Goal: Task Accomplishment & Management: Complete application form

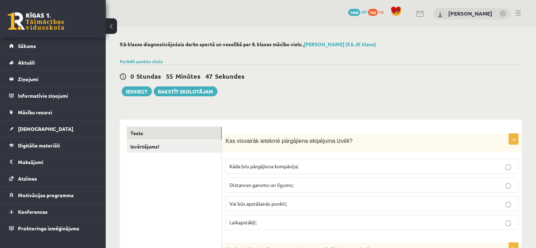
click at [285, 94] on div "0 Stundas 55 Minūtes 47 Sekundes Iesniegt Rakstīt skolotājam" at bounding box center [321, 80] width 402 height 32
click at [251, 185] on span "Distances garumu un ilgumu;" at bounding box center [261, 184] width 64 height 6
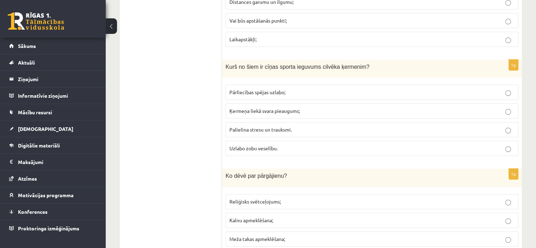
scroll to position [183, 0]
click at [246, 146] on span "Uzlabo zobu veselību." at bounding box center [253, 147] width 48 height 6
click at [252, 91] on span "Pārliecības spējas uzlabo;" at bounding box center [257, 91] width 56 height 6
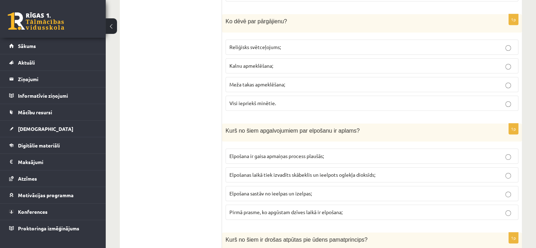
scroll to position [338, 0]
click at [253, 101] on span "Visi iepriekš minētie." at bounding box center [252, 102] width 47 height 6
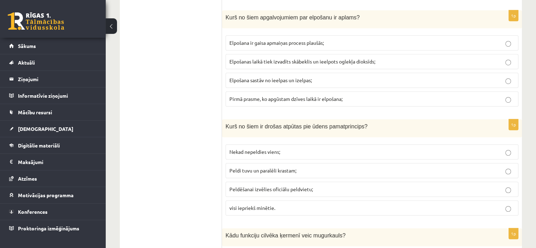
scroll to position [451, 0]
click at [245, 57] on span "Elpošanas laikā tiek izvadīts skābeklis un ieelpots oglekļa dioksīds;" at bounding box center [302, 60] width 146 height 6
drag, startPoint x: 192, startPoint y: 69, endPoint x: 216, endPoint y: 67, distance: 24.5
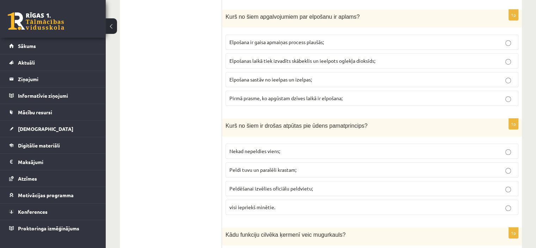
drag, startPoint x: 224, startPoint y: 57, endPoint x: 328, endPoint y: 53, distance: 104.0
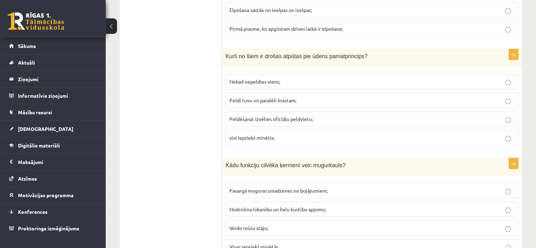
scroll to position [521, 0]
click at [262, 135] on span "visi iepriekš minētie." at bounding box center [252, 136] width 46 height 6
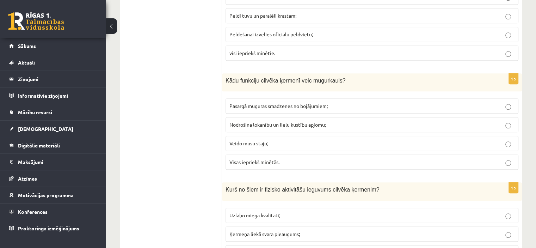
scroll to position [606, 0]
click at [247, 158] on span "Visas iepriekš minētās." at bounding box center [254, 161] width 50 height 6
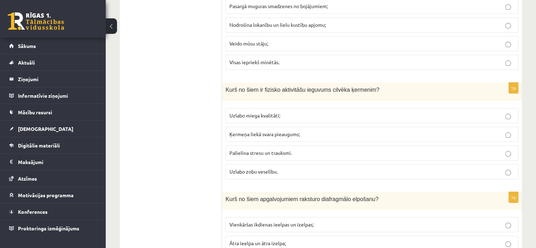
scroll to position [719, 0]
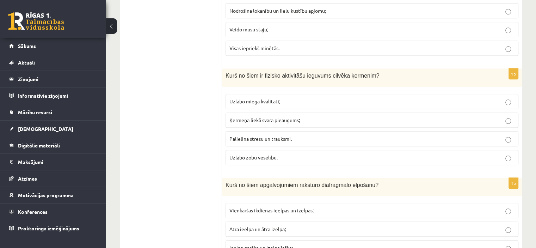
click at [235, 98] on span "Uzlabo miega kvalitāti;" at bounding box center [254, 101] width 51 height 6
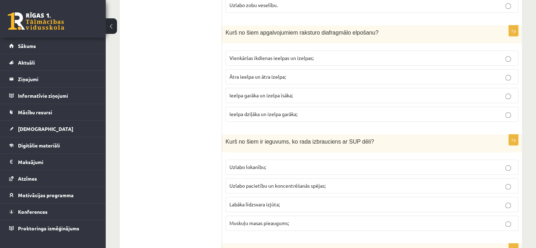
scroll to position [875, 0]
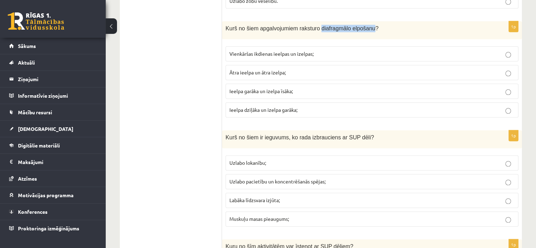
drag, startPoint x: 312, startPoint y: 23, endPoint x: 362, endPoint y: 25, distance: 50.1
click at [362, 25] on span "Kurš no šiem apgalvojumiem raksturo diafragmālo elpošanu?" at bounding box center [302, 28] width 153 height 6
click at [230, 69] on span "Ātra ieelpa un ātra izelpa;" at bounding box center [257, 72] width 56 height 6
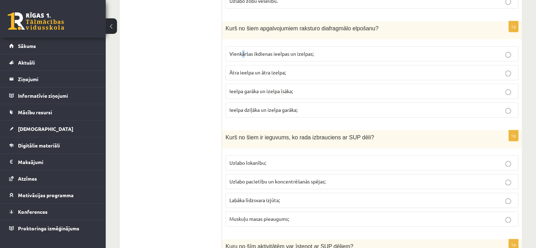
click at [242, 50] on span "Vienkāršas ikdienas ieelpas un izelpas;" at bounding box center [271, 53] width 84 height 6
click at [243, 88] on span "Ieelpa garāka un izelpa īsāka;" at bounding box center [260, 91] width 63 height 6
click at [284, 106] on span "Ieelpa dziļāka un izelpa garāka;" at bounding box center [263, 109] width 68 height 6
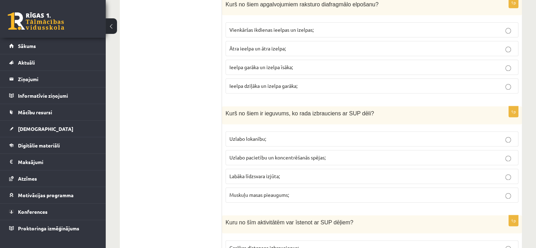
scroll to position [920, 0]
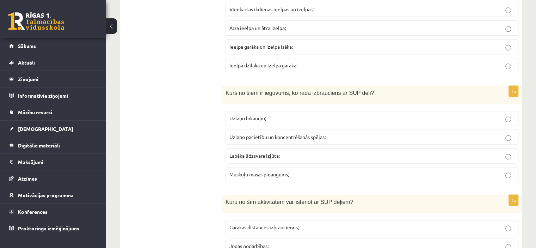
click at [232, 154] on p "Labāka līdzsvara izjūta;" at bounding box center [371, 155] width 285 height 7
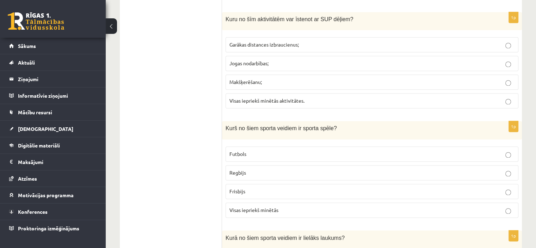
scroll to position [1103, 0]
click at [233, 78] on span "Makšķerēšanu;" at bounding box center [245, 81] width 32 height 6
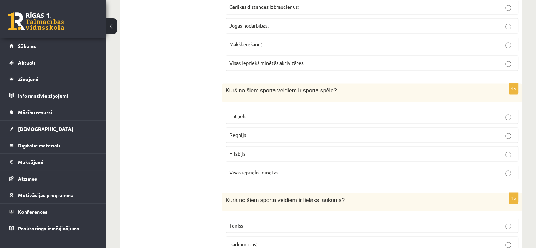
scroll to position [1148, 0]
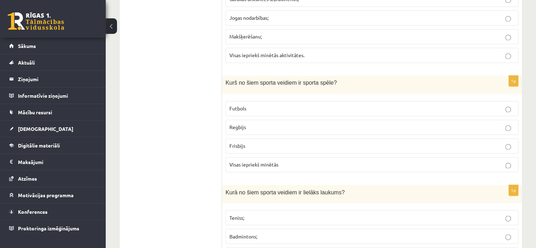
click at [235, 161] on span "Visas iepriekš minētās" at bounding box center [253, 164] width 49 height 6
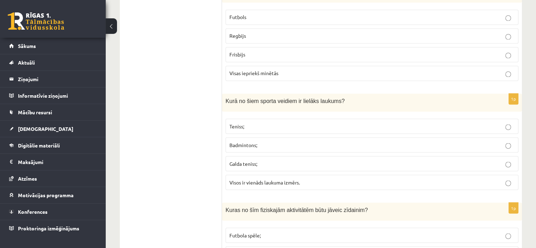
scroll to position [1264, 0]
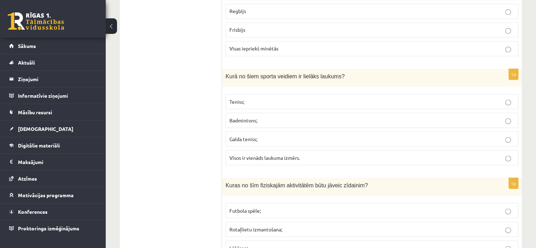
click at [232, 117] on label "Badmintons;" at bounding box center [372, 119] width 293 height 15
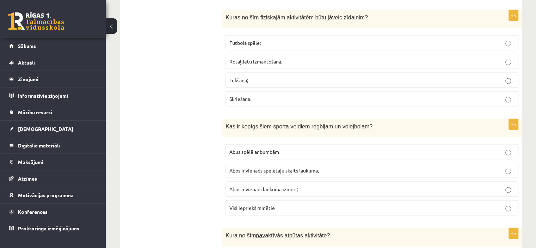
scroll to position [1431, 0]
click at [230, 73] on label "Lēkšana;" at bounding box center [372, 80] width 293 height 15
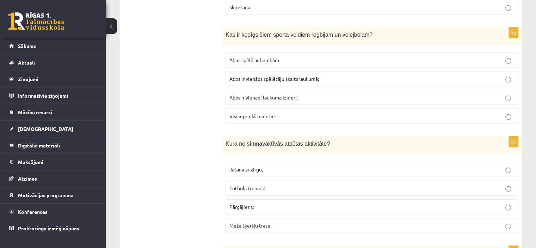
scroll to position [1532, 0]
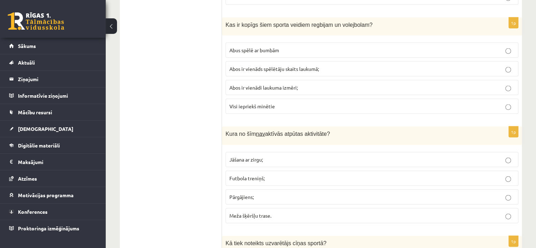
click at [239, 47] on span "Abus spēlē ar bumbām" at bounding box center [254, 50] width 50 height 6
click at [193, 63] on ul "Tests Izvērtējums!" at bounding box center [174, 228] width 95 height 3269
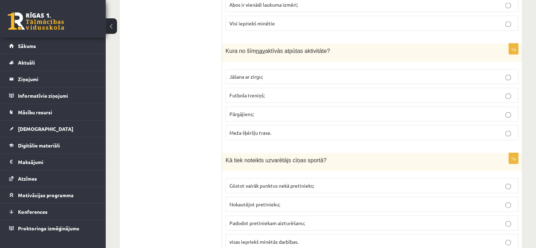
scroll to position [1617, 0]
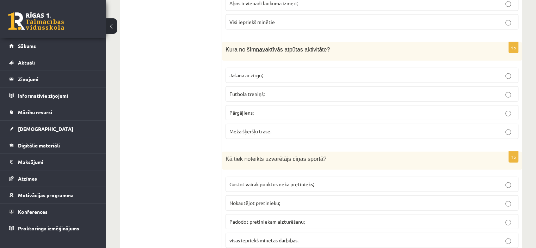
click at [231, 91] on span "Futbola treniņš;" at bounding box center [246, 94] width 35 height 6
click at [197, 77] on ul "Tests Izvērtējums!" at bounding box center [174, 144] width 95 height 3269
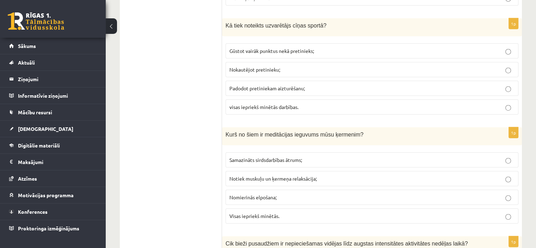
scroll to position [1751, 0]
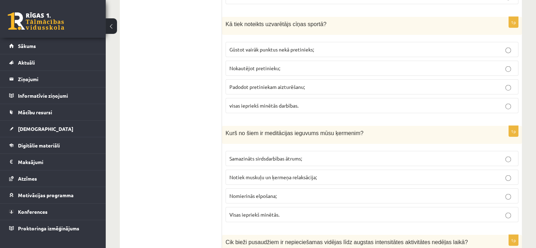
click at [234, 102] on span "visas iepriekš minētās darbības." at bounding box center [263, 105] width 69 height 6
click at [192, 91] on ul "Tests Izvērtējums!" at bounding box center [174, 9] width 95 height 3269
click at [237, 46] on span "Gūstot vairāk punktus nekā pretinieks;" at bounding box center [271, 49] width 85 height 6
click at [189, 75] on ul "Tests Izvērtējums!" at bounding box center [174, 9] width 95 height 3269
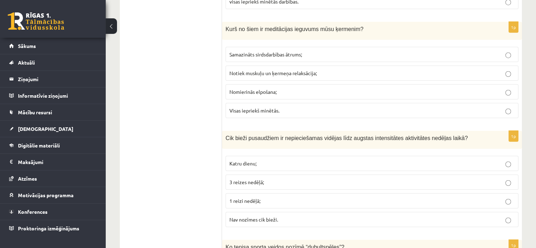
scroll to position [1855, 0]
click at [235, 50] on label "Samazināts sirdsdarbības ātrums;" at bounding box center [372, 54] width 293 height 15
click at [234, 69] on span "Notiek muskuļu un ķermeņa relaksācija;" at bounding box center [272, 72] width 87 height 6
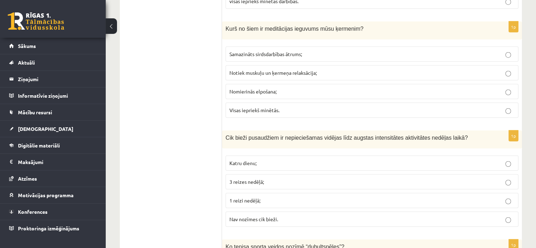
click at [230, 107] on span "Visas iepriekš minētās." at bounding box center [254, 110] width 50 height 6
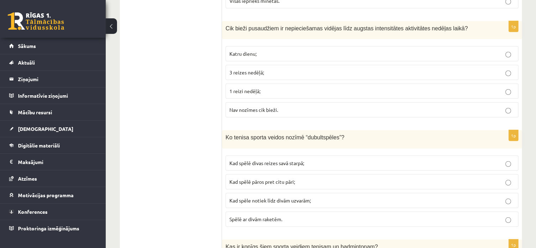
scroll to position [1970, 0]
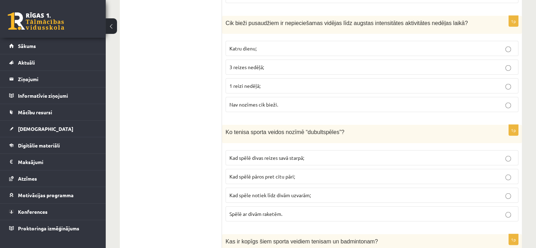
click at [235, 64] on span "3 reizes nedēļā;" at bounding box center [246, 67] width 35 height 6
click at [235, 45] on span "Katru dienu;" at bounding box center [242, 48] width 27 height 6
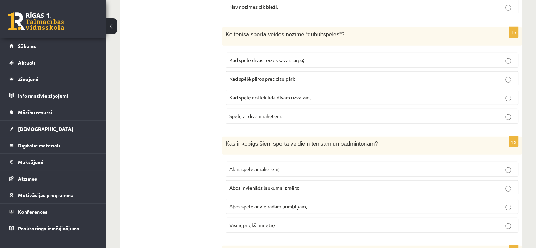
scroll to position [2075, 0]
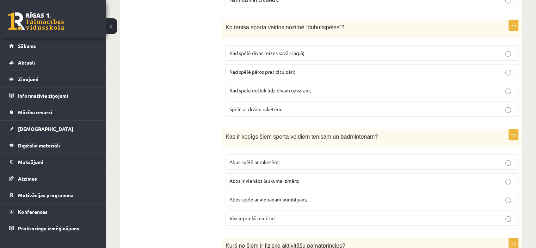
drag, startPoint x: 221, startPoint y: 16, endPoint x: 331, endPoint y: 25, distance: 110.3
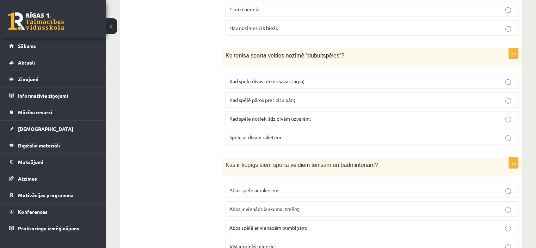
scroll to position [2028, 0]
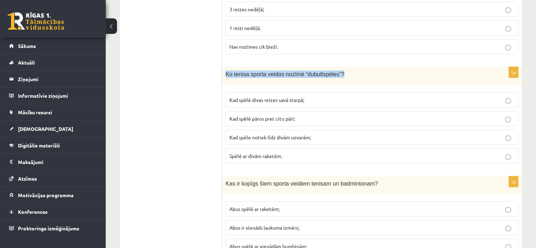
drag, startPoint x: 339, startPoint y: 62, endPoint x: 223, endPoint y: 57, distance: 116.0
click at [223, 67] on div "Ko tenisa sporta veidos nozīmē “dubultspēles”?" at bounding box center [372, 76] width 300 height 18
click at [235, 97] on span "Kad spēlē divas reizes savā starpā;" at bounding box center [266, 100] width 75 height 6
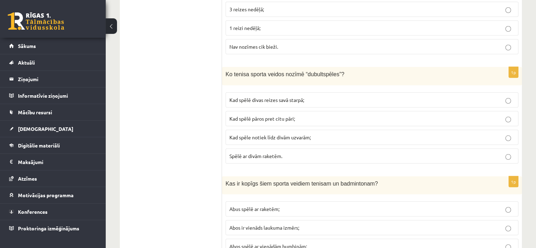
click at [242, 115] on span "Kad spēlē pāros pret citu pāri;" at bounding box center [262, 118] width 66 height 6
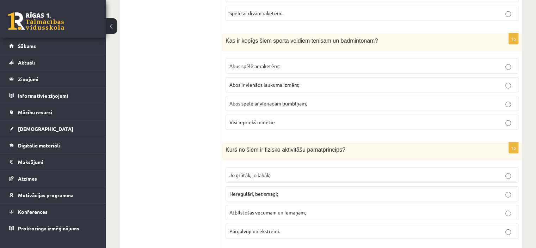
scroll to position [2170, 0]
click at [234, 59] on label "Abus spēlē ar raketēm;" at bounding box center [372, 65] width 293 height 15
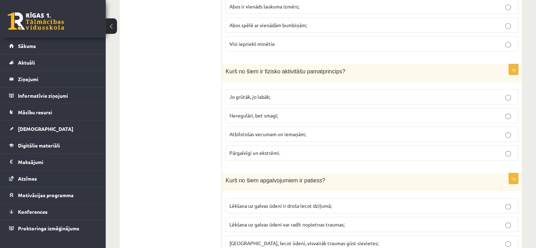
scroll to position [2259, 0]
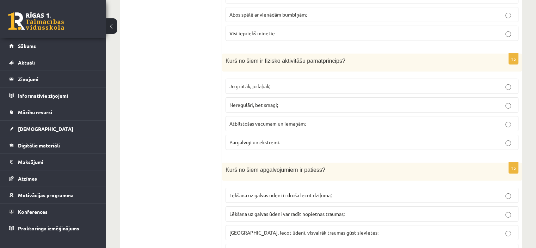
click at [230, 120] on span "Atbilstošas vecumam un iemaņām;" at bounding box center [267, 123] width 76 height 6
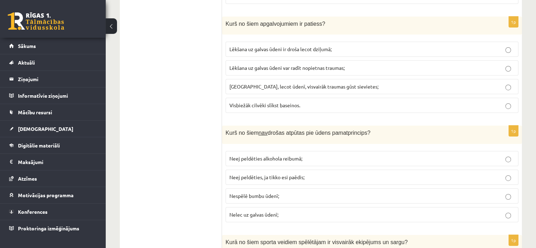
scroll to position [2404, 0]
click at [239, 65] on span "Lēkšana uz galvas ūdeni var radīt nopietnas traumas;" at bounding box center [286, 68] width 115 height 6
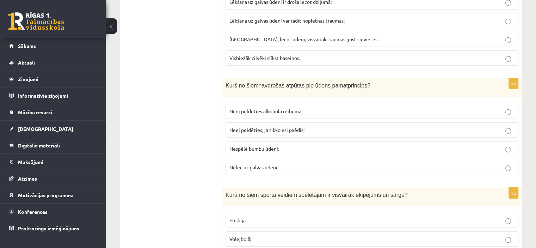
scroll to position [2477, 0]
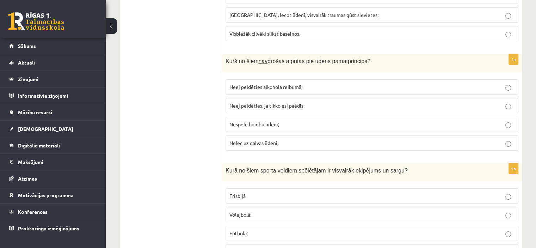
click at [258, 58] on u "nav" at bounding box center [262, 61] width 9 height 6
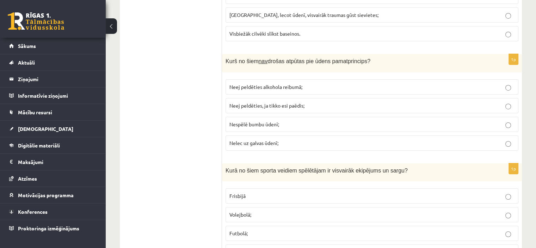
click at [233, 121] on p "Nespēlē bumbu ūdenī;" at bounding box center [371, 124] width 285 height 7
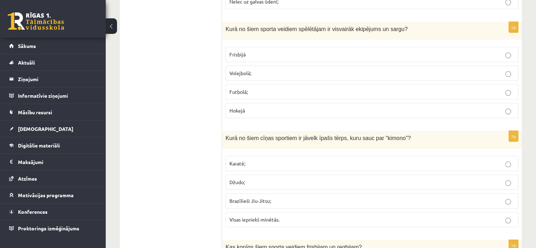
scroll to position [2624, 0]
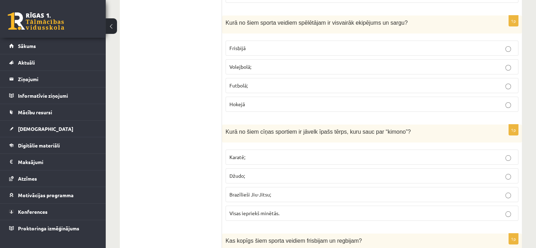
click at [227, 97] on label "Hokejā" at bounding box center [372, 104] width 293 height 15
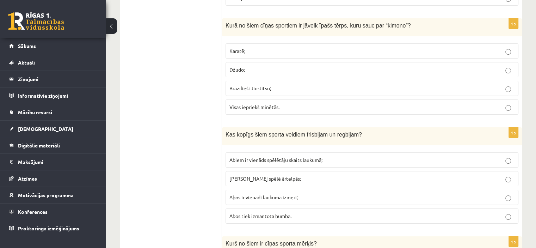
scroll to position [2730, 0]
click at [378, 23] on span "Kurā no šiem cīņas sportiem ir jāvelk īpašs tērps, kuru sauc par “kimono”?" at bounding box center [318, 26] width 185 height 6
click at [237, 44] on label "Karatē;" at bounding box center [372, 51] width 293 height 15
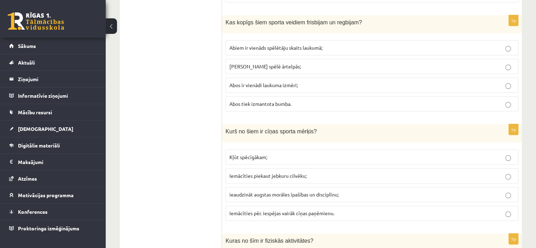
scroll to position [2842, 0]
click at [234, 64] on span "Abus spēlē ārtelpās;" at bounding box center [265, 67] width 72 height 6
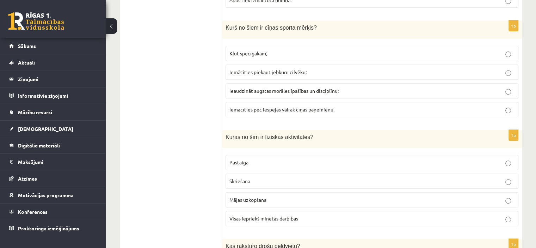
scroll to position [2946, 0]
click at [241, 64] on label "Iemācīties piekaut jebkuru cilvēku;" at bounding box center [372, 71] width 293 height 15
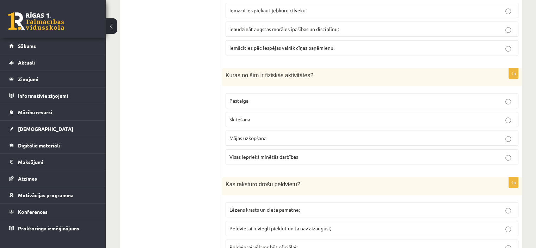
scroll to position [3015, 0]
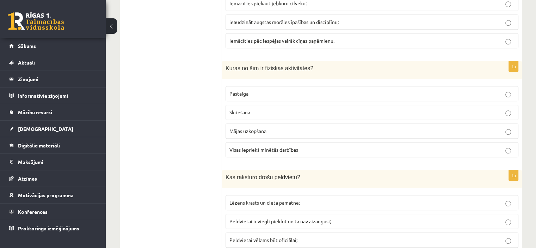
click at [241, 146] on span "Visas iepriekš minētās darbības" at bounding box center [263, 149] width 69 height 6
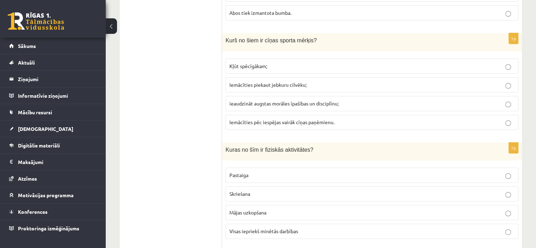
scroll to position [2934, 0]
click at [239, 58] on label "Kļūt spēcīgākam;" at bounding box center [372, 65] width 293 height 15
click at [234, 114] on label "Iemācīties pēc iespējas vairāk cīņas paņēmienu." at bounding box center [372, 121] width 293 height 15
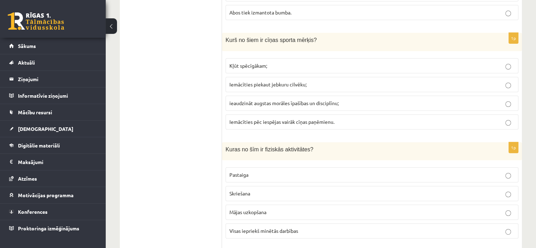
click at [238, 81] on span "Iemācīties piekaut jebkuru cilvēku;" at bounding box center [267, 84] width 77 height 6
click at [235, 100] on span "ieaudzināt augstas morāles īpašības un disciplīnu;" at bounding box center [283, 103] width 109 height 6
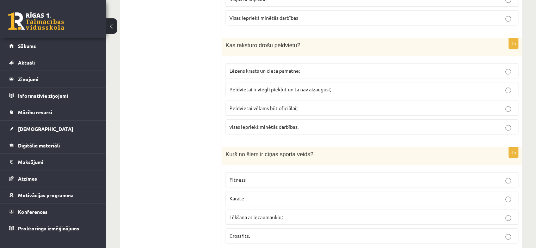
scroll to position [3151, 0]
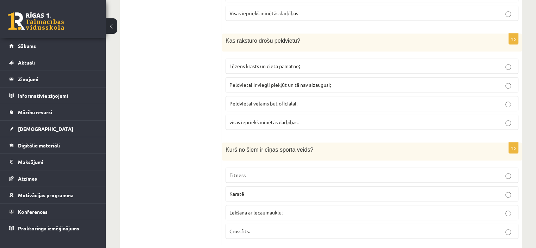
click at [234, 63] on span "Lēzens krasts un cieta pamatne;" at bounding box center [264, 66] width 70 height 6
click at [232, 81] on span "Peldvietai ir viegli piekļūt un tā nav aizaugusi;" at bounding box center [279, 84] width 101 height 6
click at [234, 119] on span "visas iepriekš minētās darbības." at bounding box center [263, 122] width 69 height 6
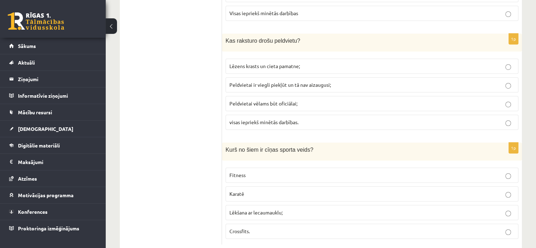
click at [234, 190] on span "Karatē" at bounding box center [236, 193] width 15 height 6
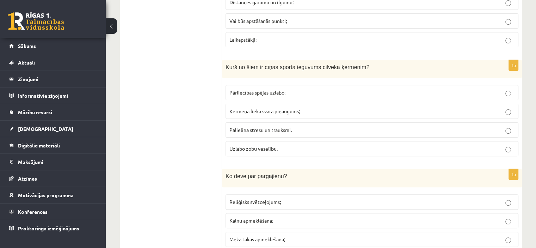
scroll to position [0, 0]
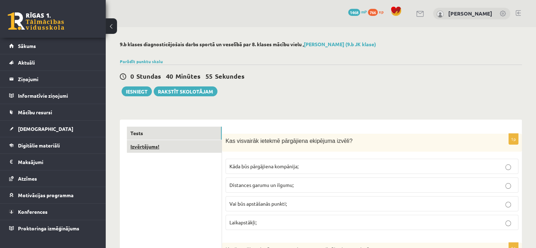
click at [140, 147] on link "Izvērtējums!" at bounding box center [174, 146] width 95 height 13
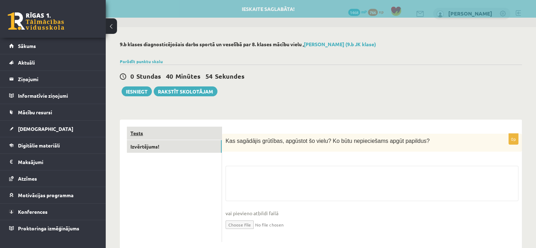
click at [136, 133] on link "Tests" at bounding box center [174, 132] width 95 height 13
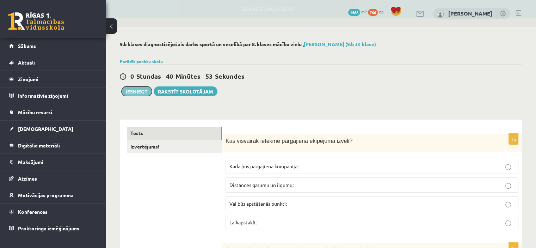
click at [133, 93] on button "Iesniegt" at bounding box center [137, 91] width 30 height 10
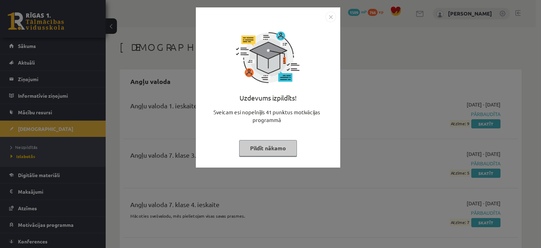
click at [256, 144] on button "Pildīt nākamo" at bounding box center [268, 148] width 58 height 16
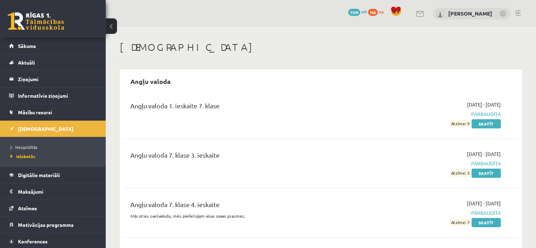
click at [24, 22] on link at bounding box center [36, 21] width 56 height 18
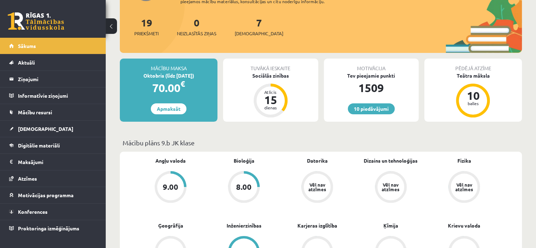
scroll to position [99, 0]
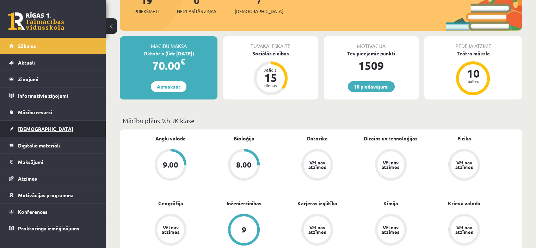
click at [82, 129] on link "[DEMOGRAPHIC_DATA]" at bounding box center [53, 129] width 88 height 16
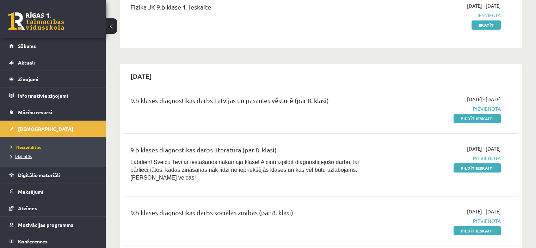
click at [19, 157] on span "Izlabotās" at bounding box center [21, 156] width 21 height 6
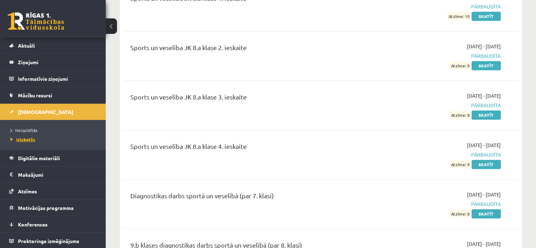
scroll to position [8627, 0]
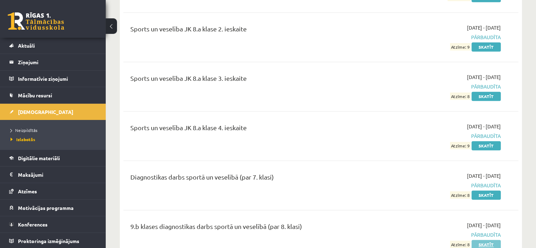
click at [490, 240] on link "Skatīt" at bounding box center [485, 244] width 29 height 9
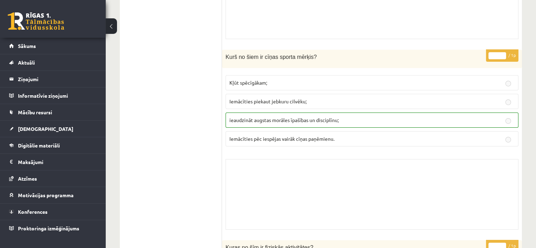
scroll to position [5010, 0]
click at [40, 22] on link at bounding box center [36, 21] width 56 height 18
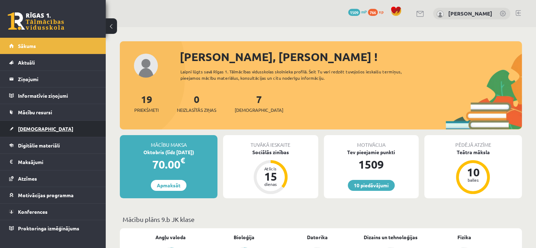
click at [16, 131] on link "[DEMOGRAPHIC_DATA]" at bounding box center [53, 129] width 88 height 16
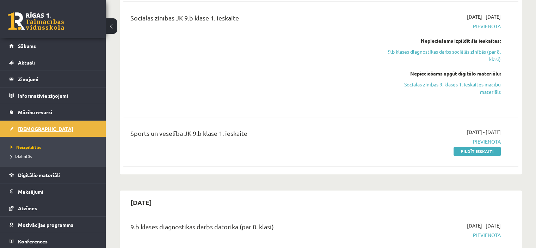
scroll to position [568, 0]
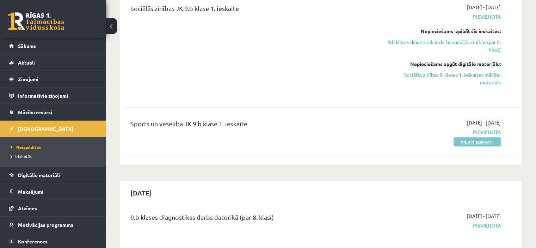
click at [462, 137] on link "Pildīt ieskaiti" at bounding box center [476, 141] width 47 height 9
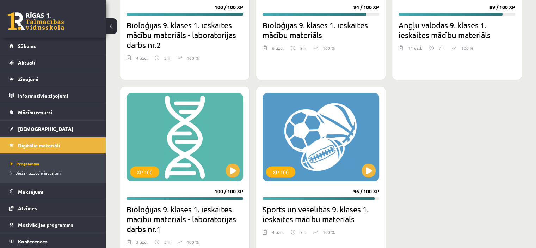
scroll to position [1361, 0]
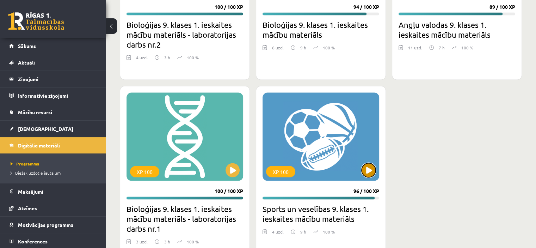
click at [365, 169] on button at bounding box center [369, 170] width 14 height 14
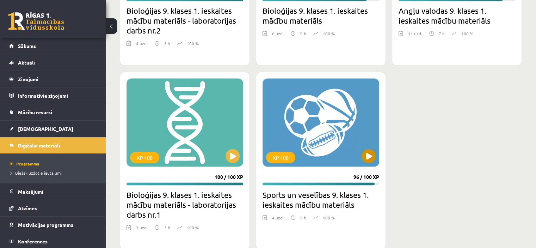
scroll to position [1389, 0]
